Goal: Find specific page/section: Find specific page/section

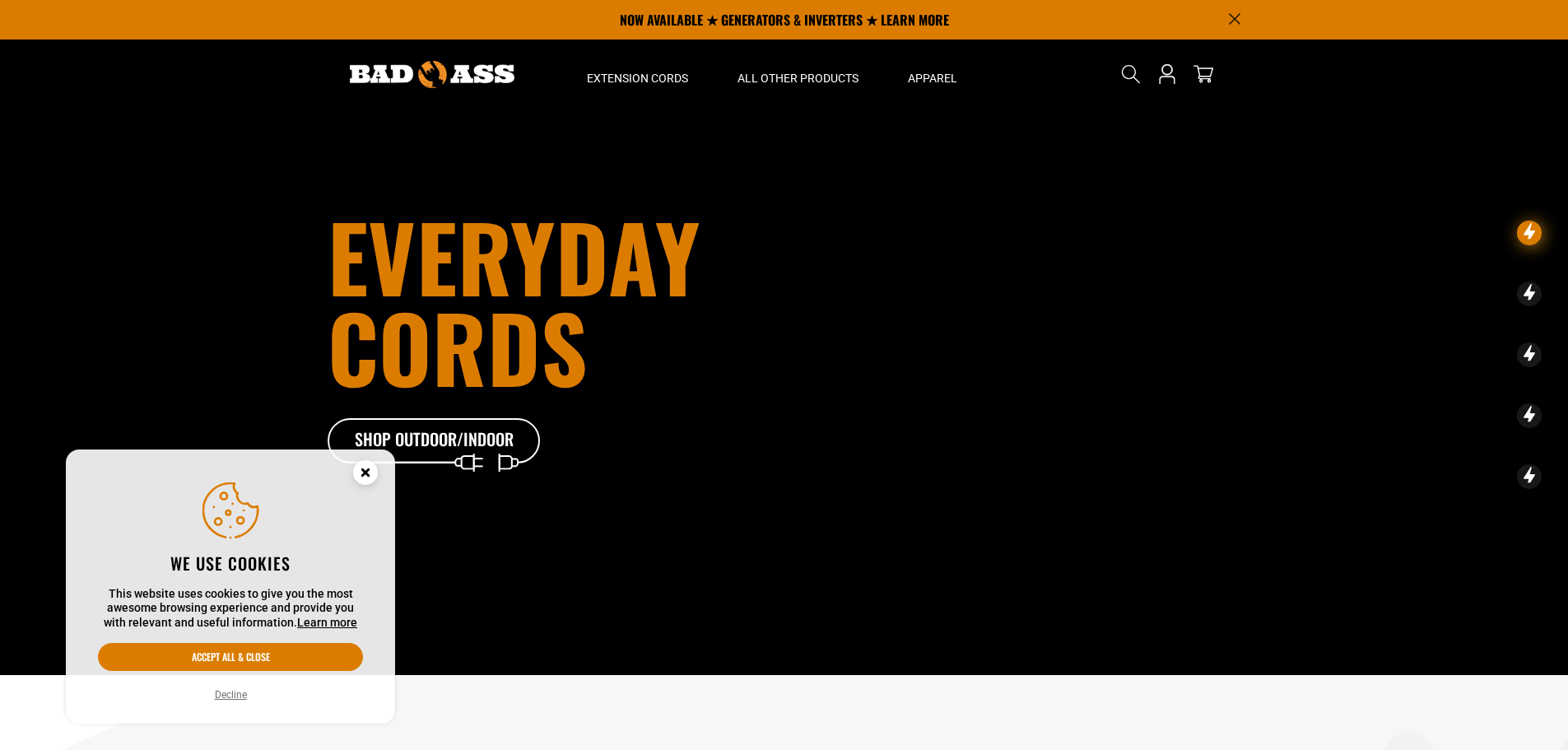
click at [365, 470] on icon "Cookie Consent" at bounding box center [365, 472] width 6 height 6
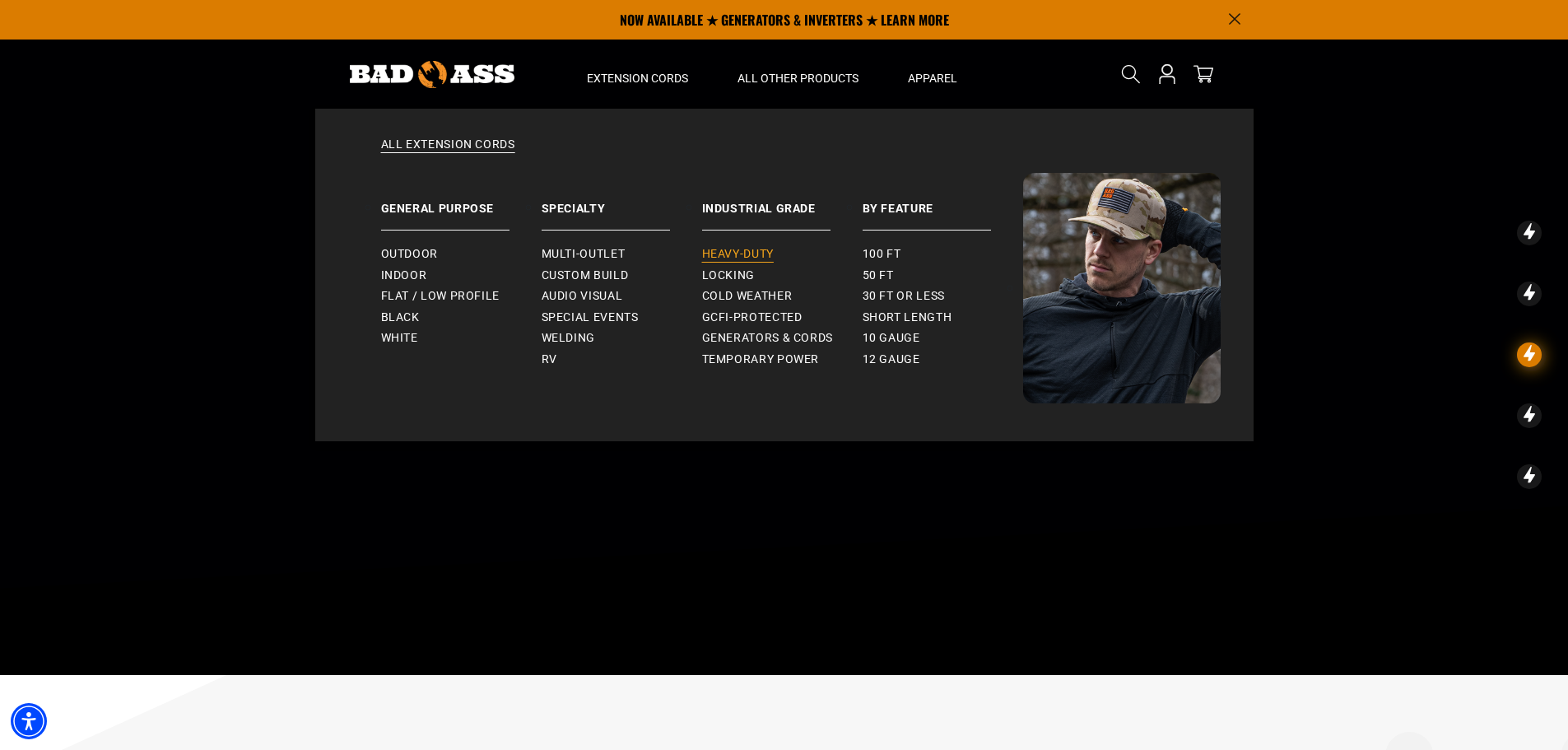
click at [766, 252] on span "Heavy-Duty" at bounding box center [737, 254] width 72 height 15
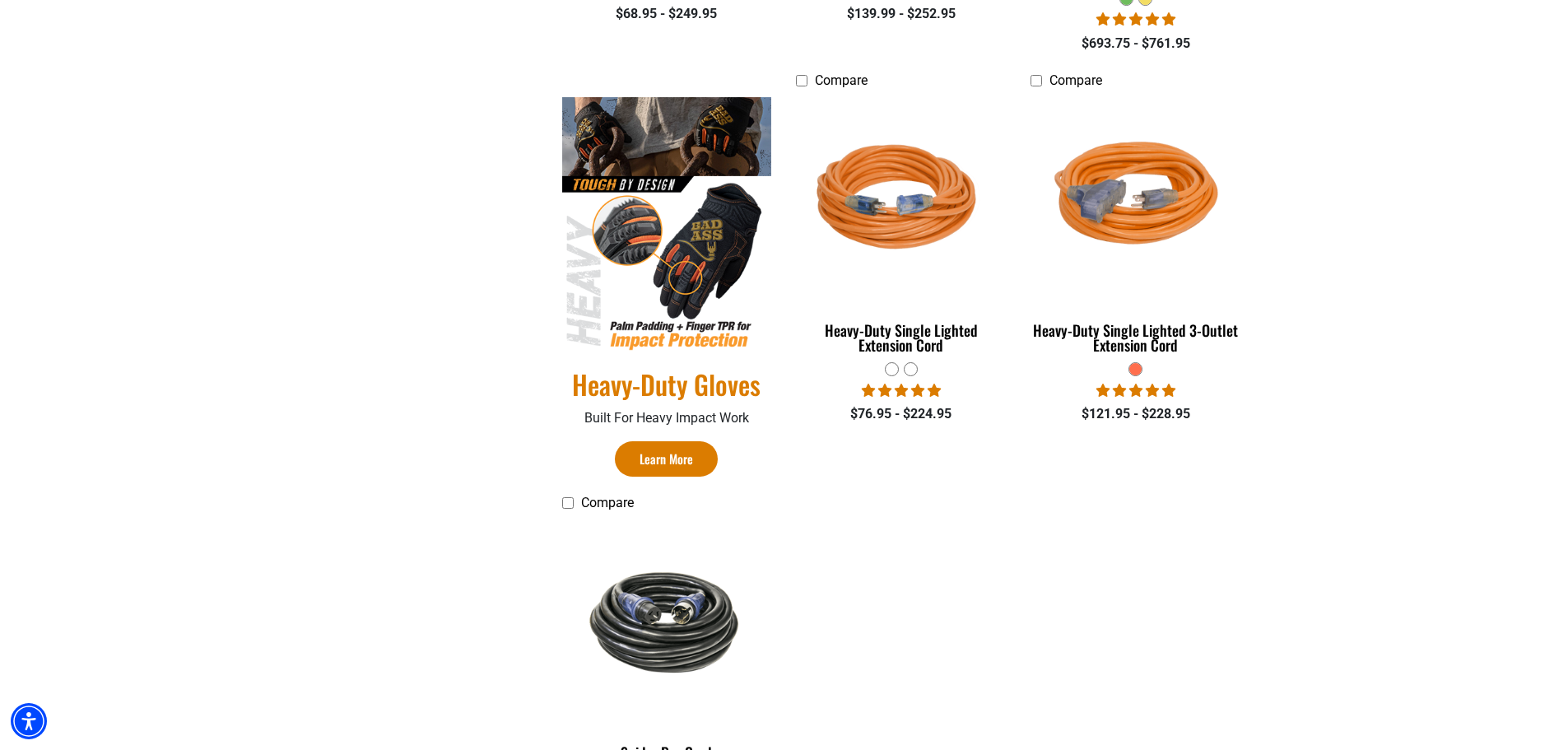
scroll to position [1152, 0]
